Goal: Task Accomplishment & Management: Understand process/instructions

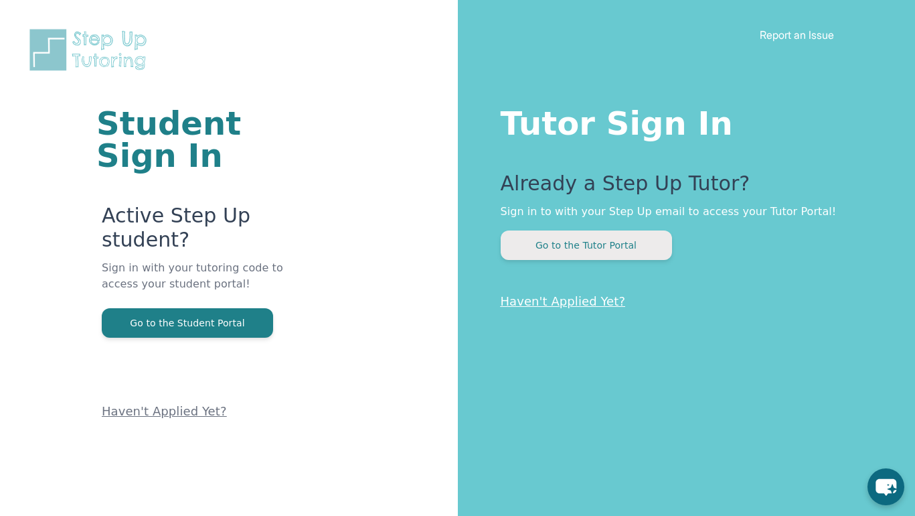
click at [569, 252] on button "Go to the Tutor Portal" at bounding box center [586, 244] width 171 height 29
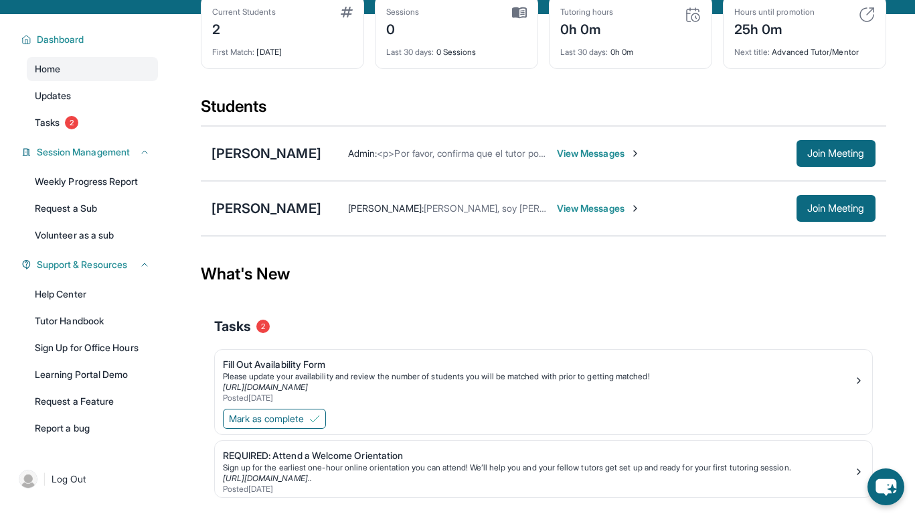
scroll to position [115, 0]
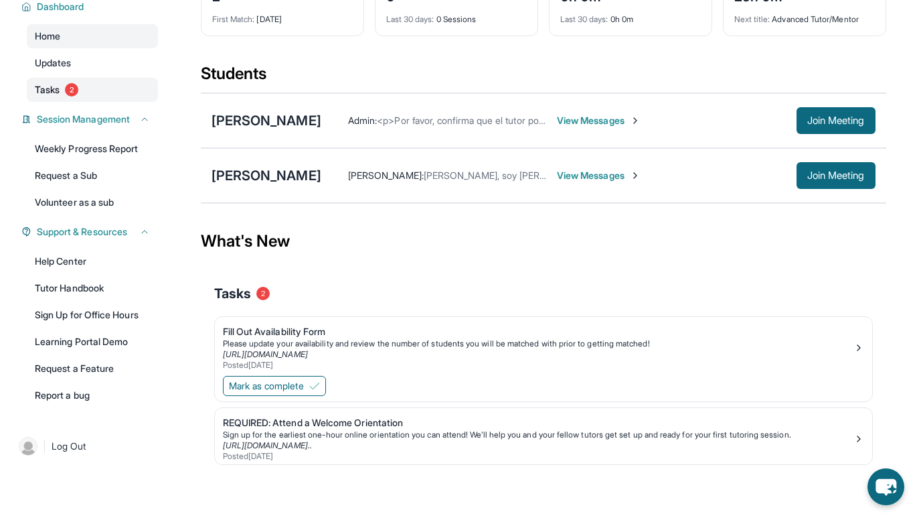
click at [94, 98] on link "Tasks 2" at bounding box center [92, 90] width 131 height 24
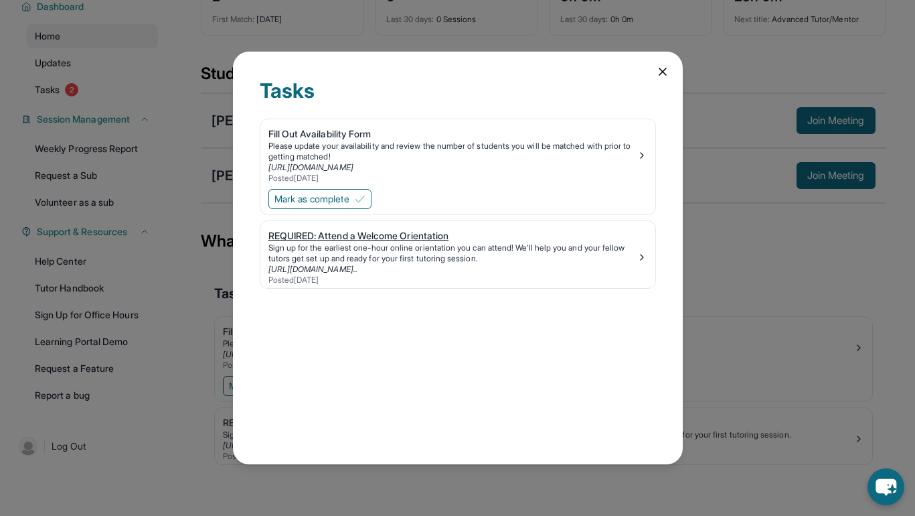
click at [423, 261] on div "Sign up for the earliest one-hour online orientation you can attend! We’ll help…" at bounding box center [453, 252] width 368 height 21
